Goal: Task Accomplishment & Management: Manage account settings

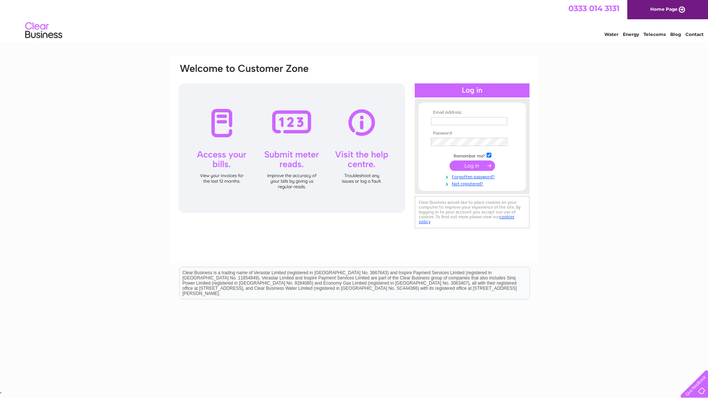
type input "office@inverleithdentalcare.co.uk"
click at [467, 168] on input "submit" at bounding box center [473, 165] width 46 height 10
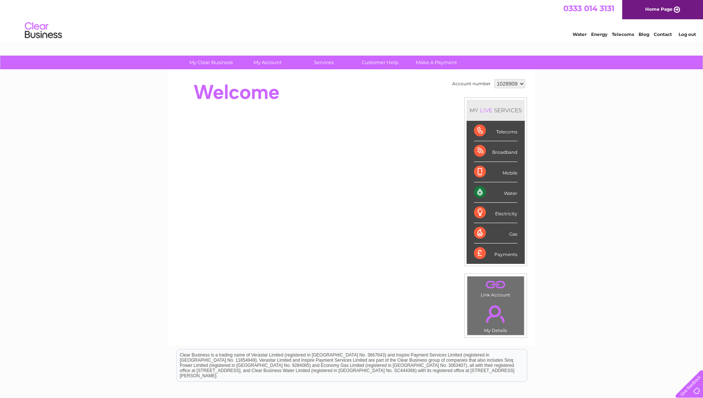
click at [579, 32] on link "Water" at bounding box center [579, 34] width 14 height 6
click at [471, 246] on li "Payments" at bounding box center [495, 253] width 58 height 20
click at [476, 250] on div "Payments" at bounding box center [495, 253] width 43 height 20
click at [479, 250] on div "Payments" at bounding box center [495, 253] width 43 height 20
click at [504, 256] on div "Payments" at bounding box center [495, 253] width 43 height 20
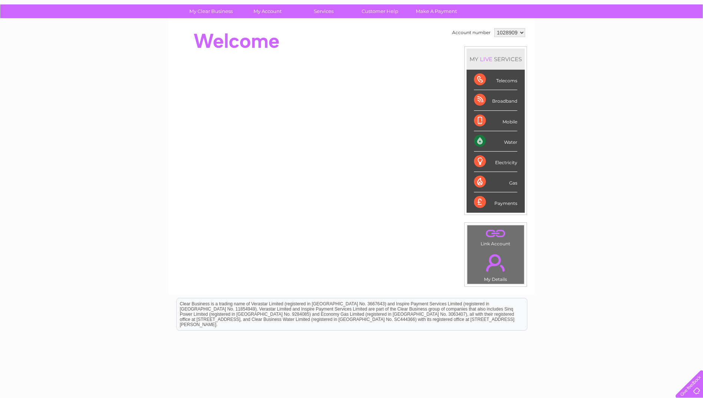
scroll to position [80, 0]
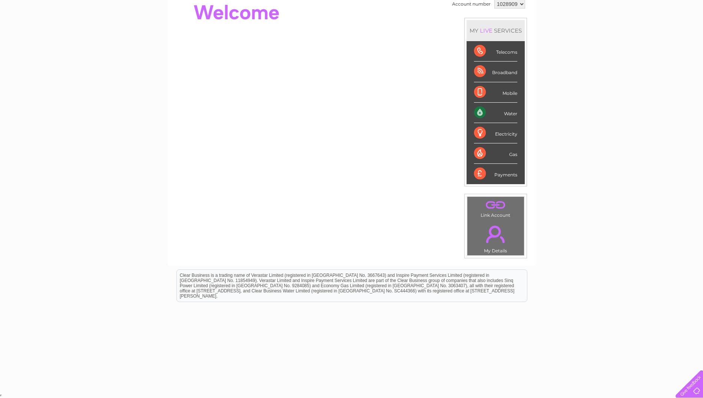
click at [487, 235] on link "." at bounding box center [495, 234] width 53 height 26
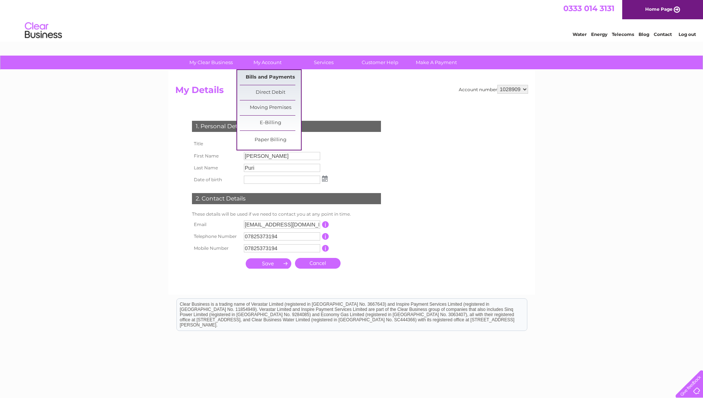
click at [263, 75] on link "Bills and Payments" at bounding box center [270, 77] width 61 height 15
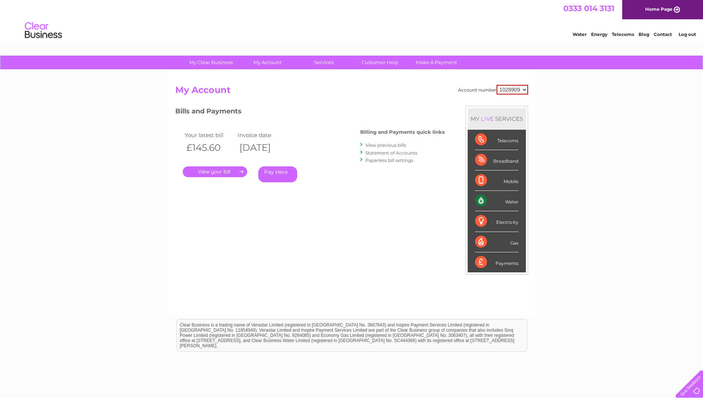
click at [211, 174] on link "." at bounding box center [215, 171] width 64 height 11
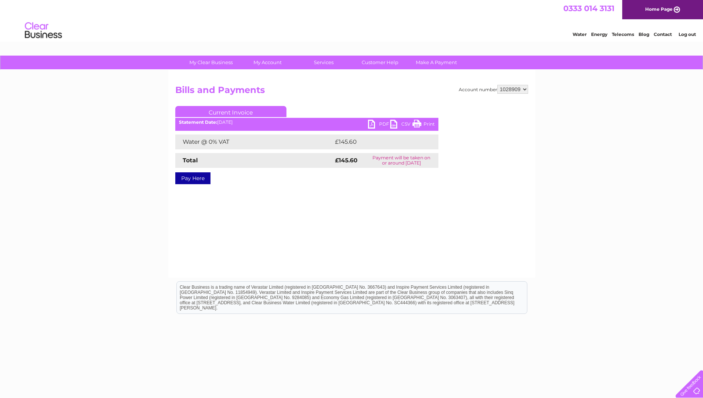
click at [373, 124] on link "PDF" at bounding box center [379, 125] width 22 height 11
click at [377, 124] on link "PDF" at bounding box center [379, 125] width 22 height 11
